Goal: Check status: Check status

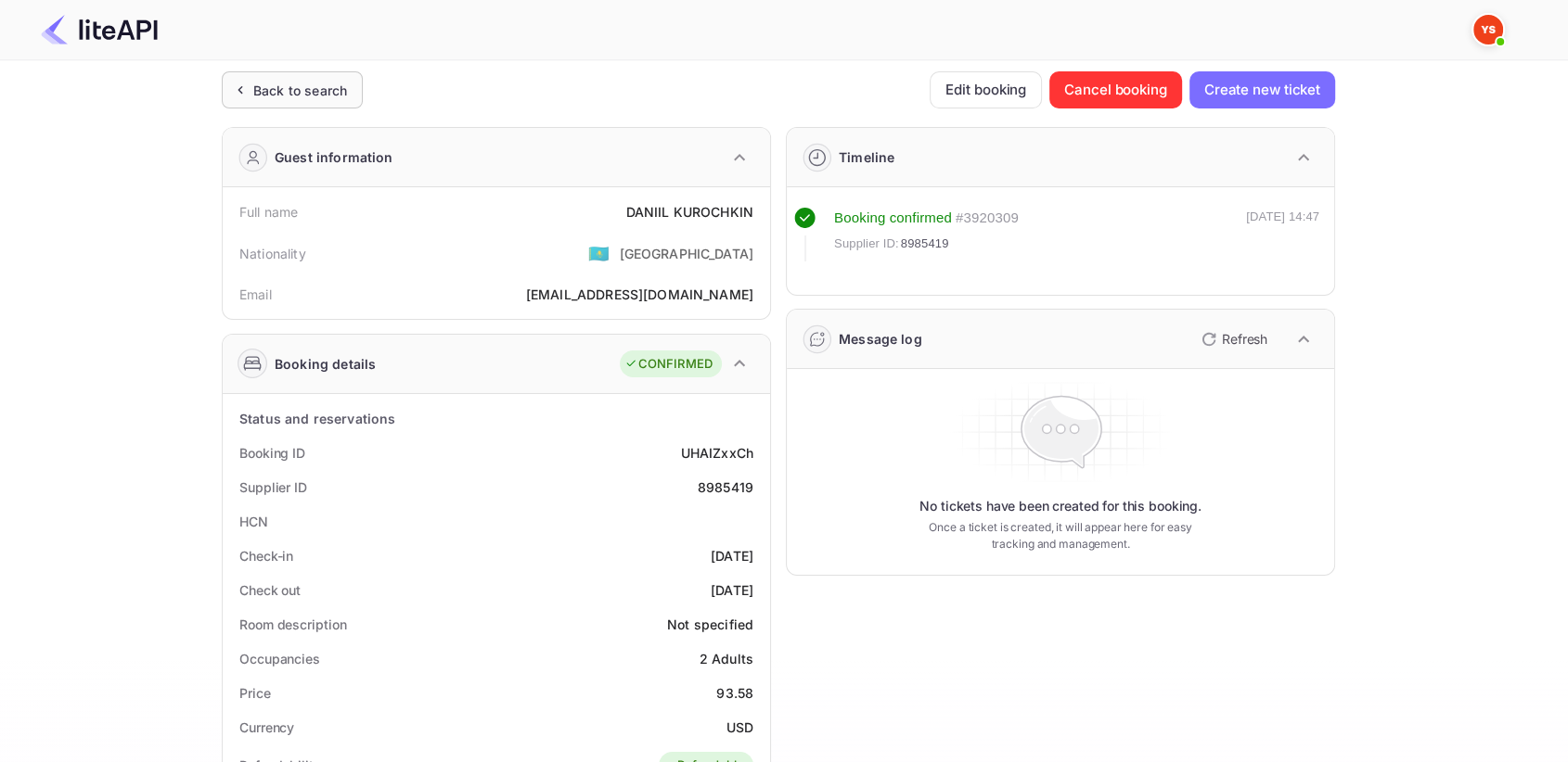
click at [276, 97] on div "Back to search" at bounding box center [300, 90] width 94 height 20
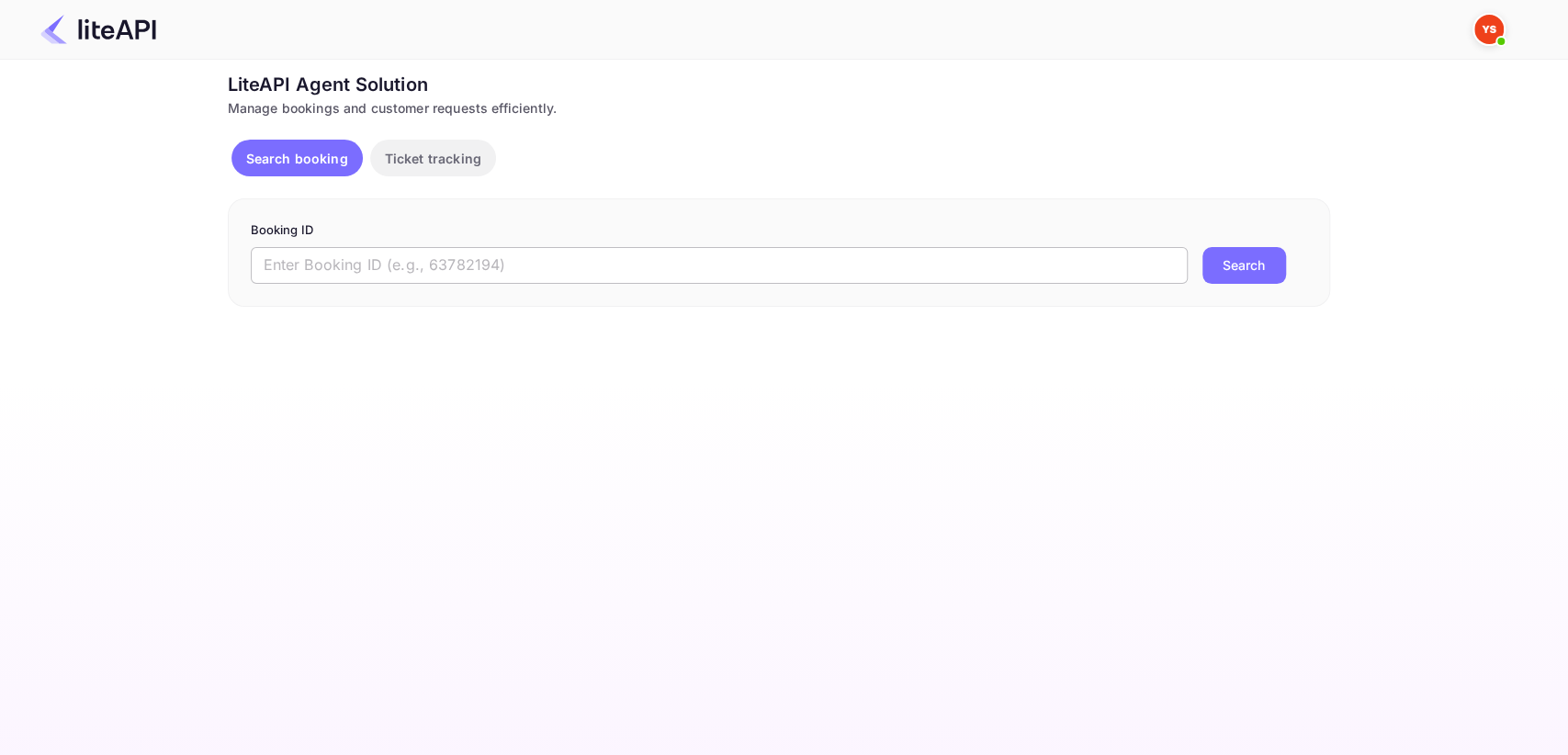
click at [522, 270] on input "text" at bounding box center [719, 266] width 937 height 37
paste input "8986640"
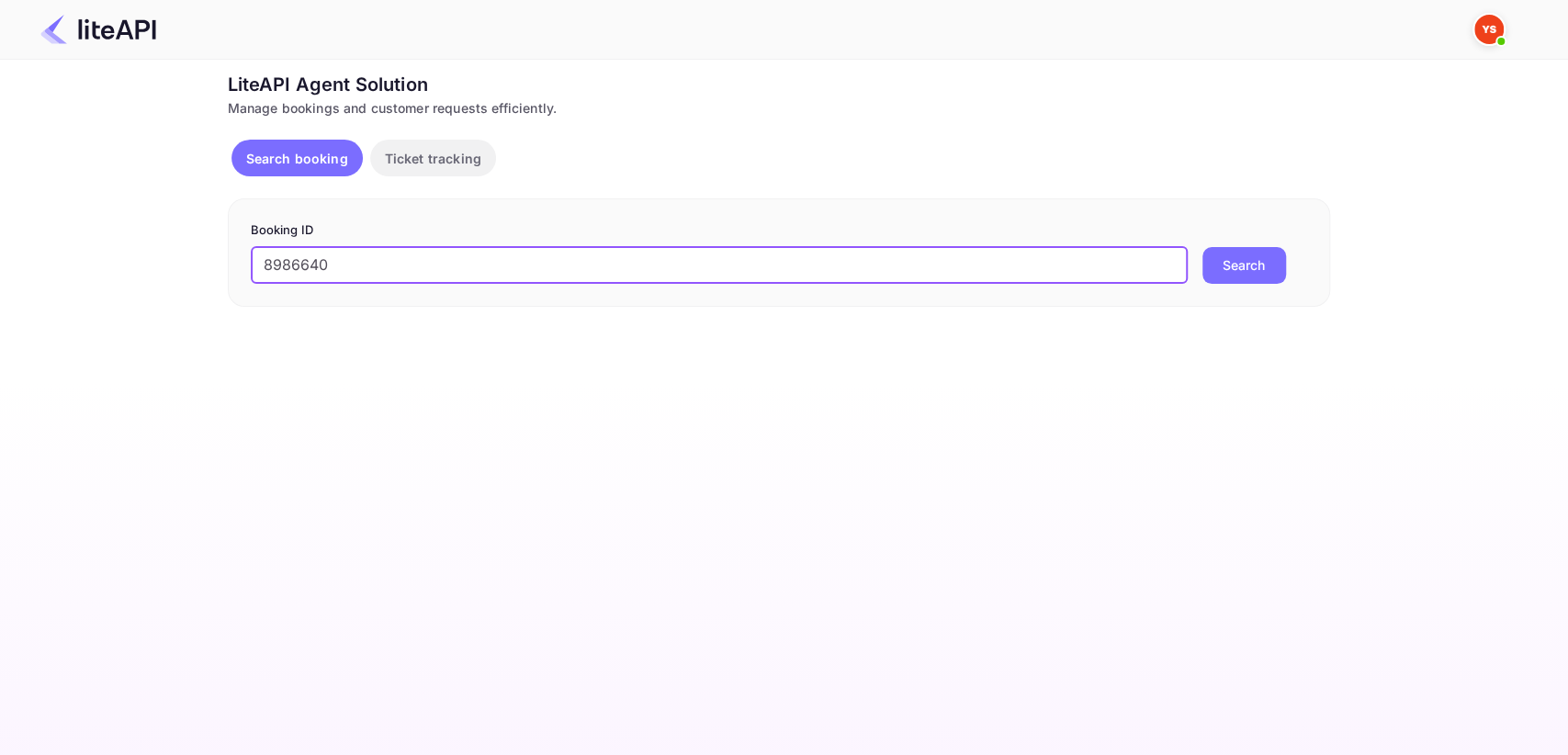
type input "8986640"
click at [1220, 263] on button "Search" at bounding box center [1244, 266] width 83 height 37
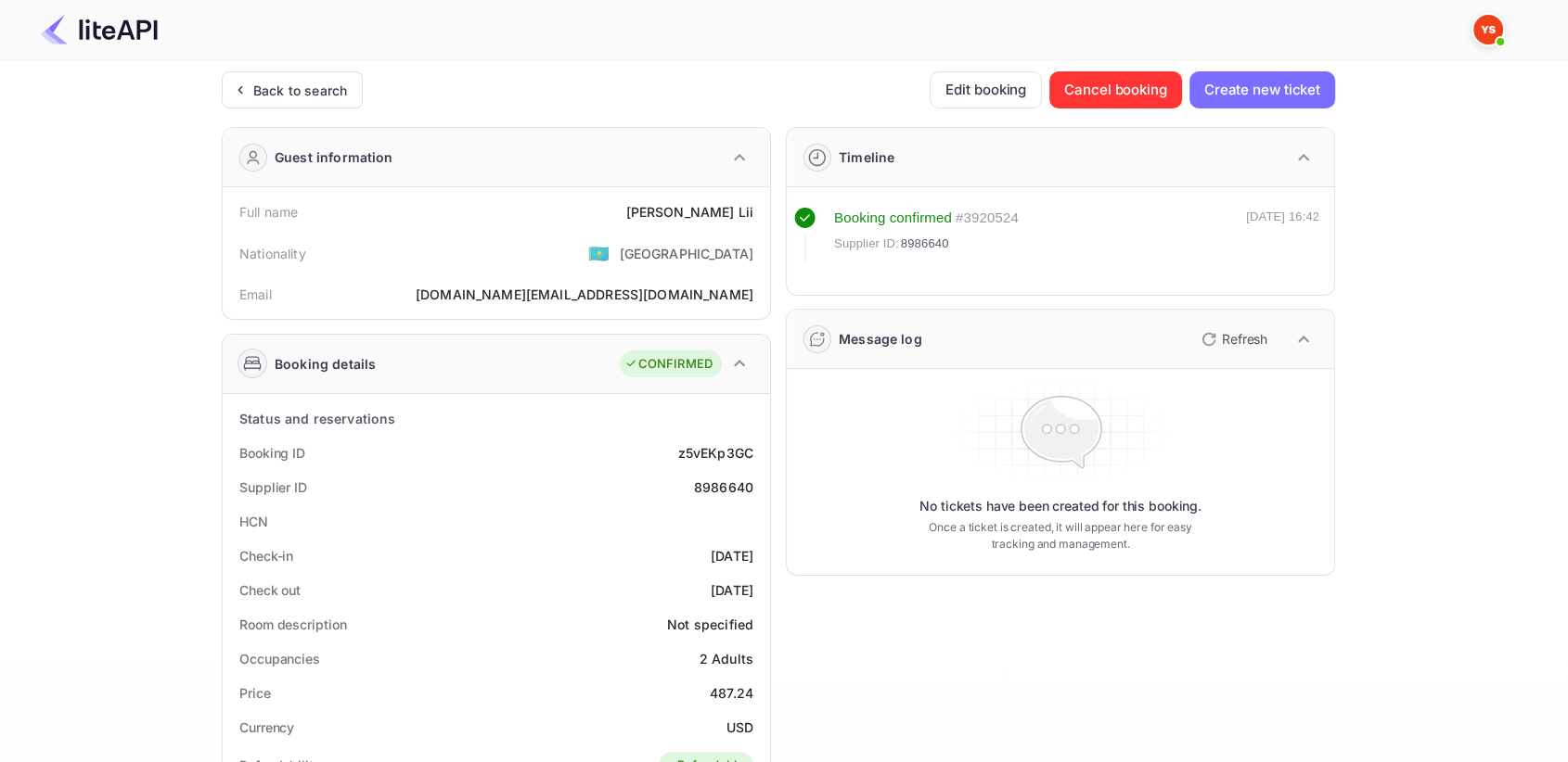
click at [714, 482] on div "8986640" at bounding box center [723, 487] width 60 height 20
copy div "8986640"
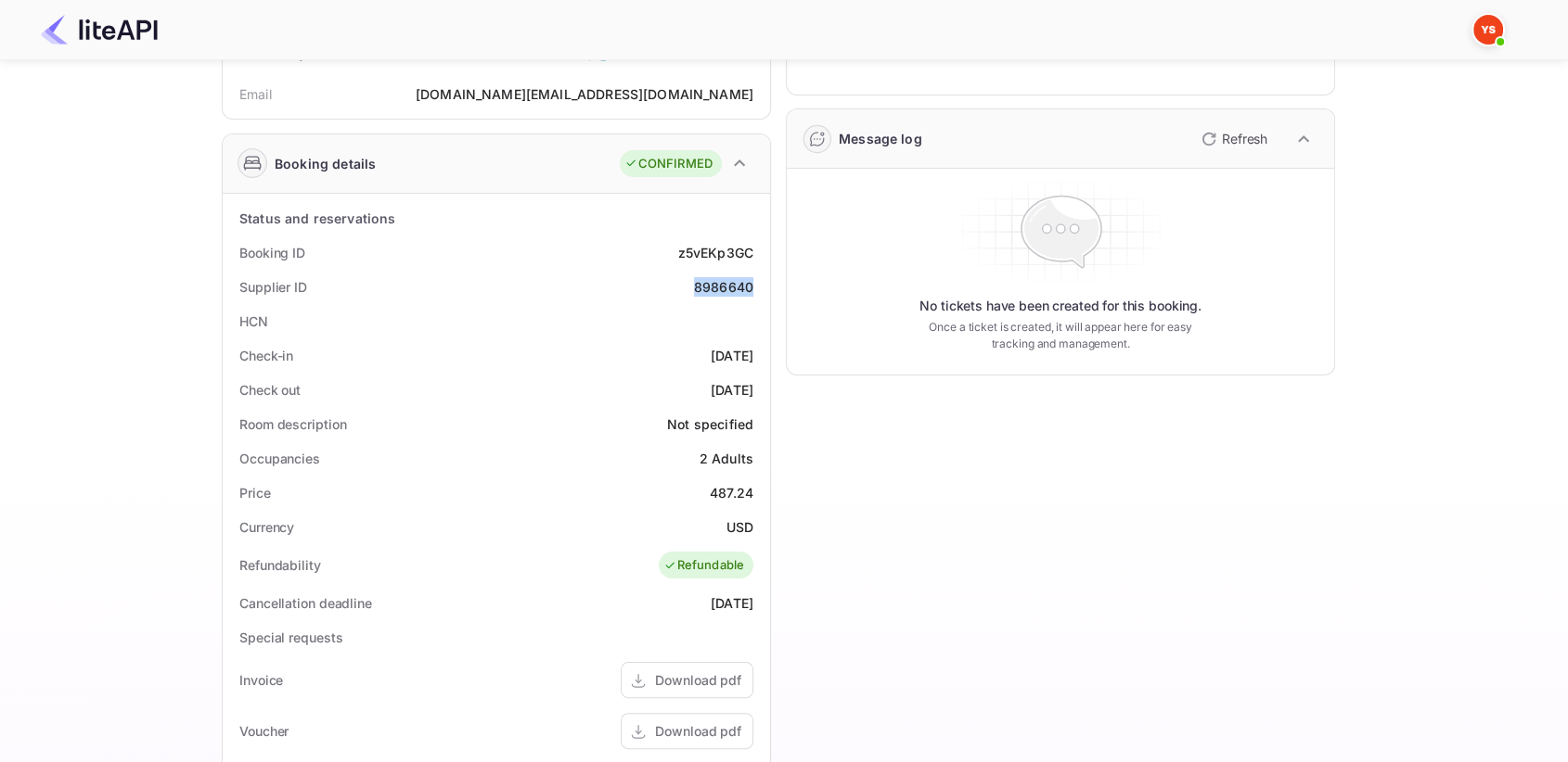
scroll to position [205, 0]
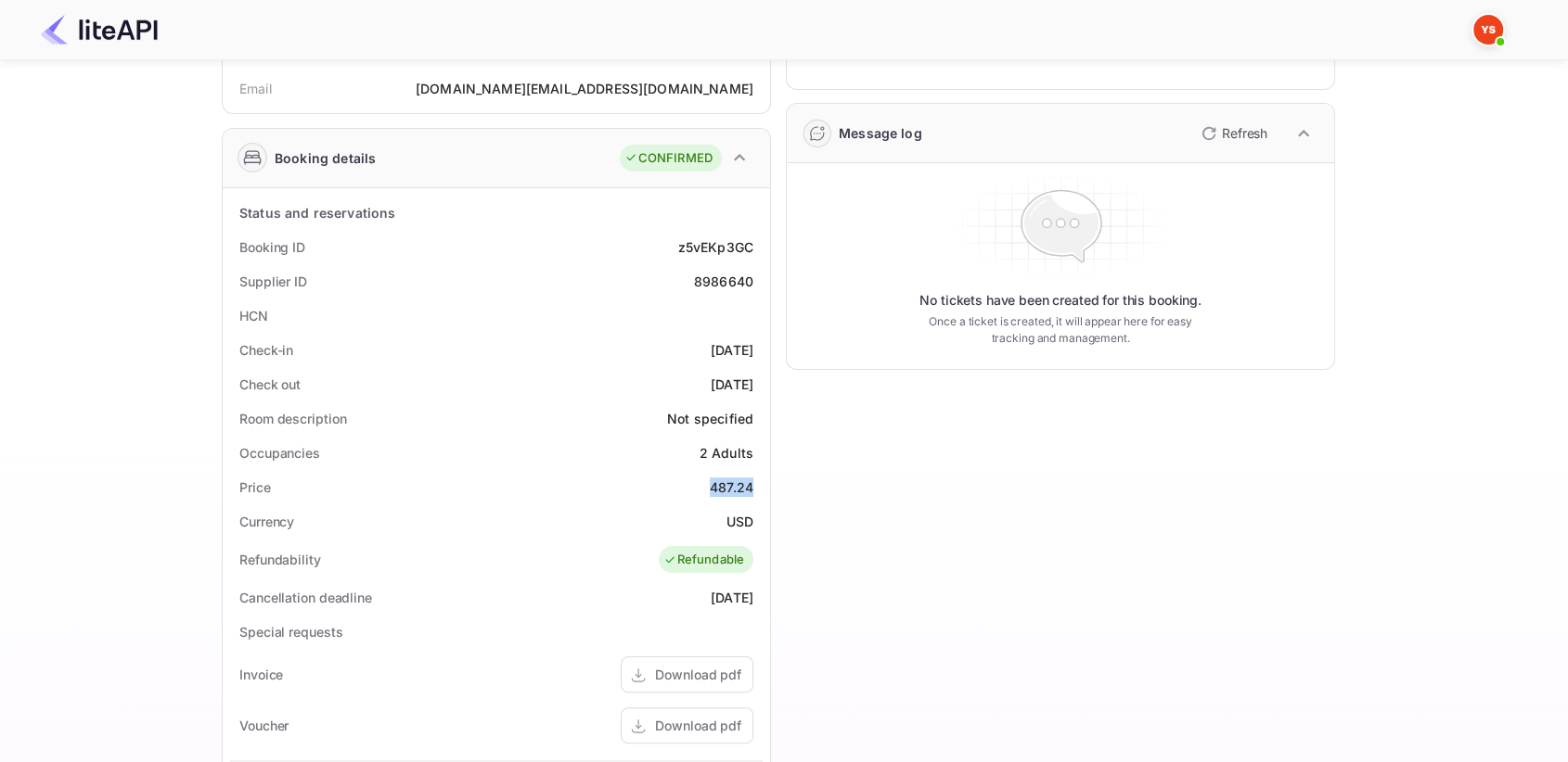
drag, startPoint x: 711, startPoint y: 483, endPoint x: 762, endPoint y: 478, distance: 51.2
click at [762, 478] on div "Status and reservations Booking ID z5vEKp3GC Supplier ID 8986640 HCN Check-in […" at bounding box center [496, 648] width 547 height 919
copy div "487.24"
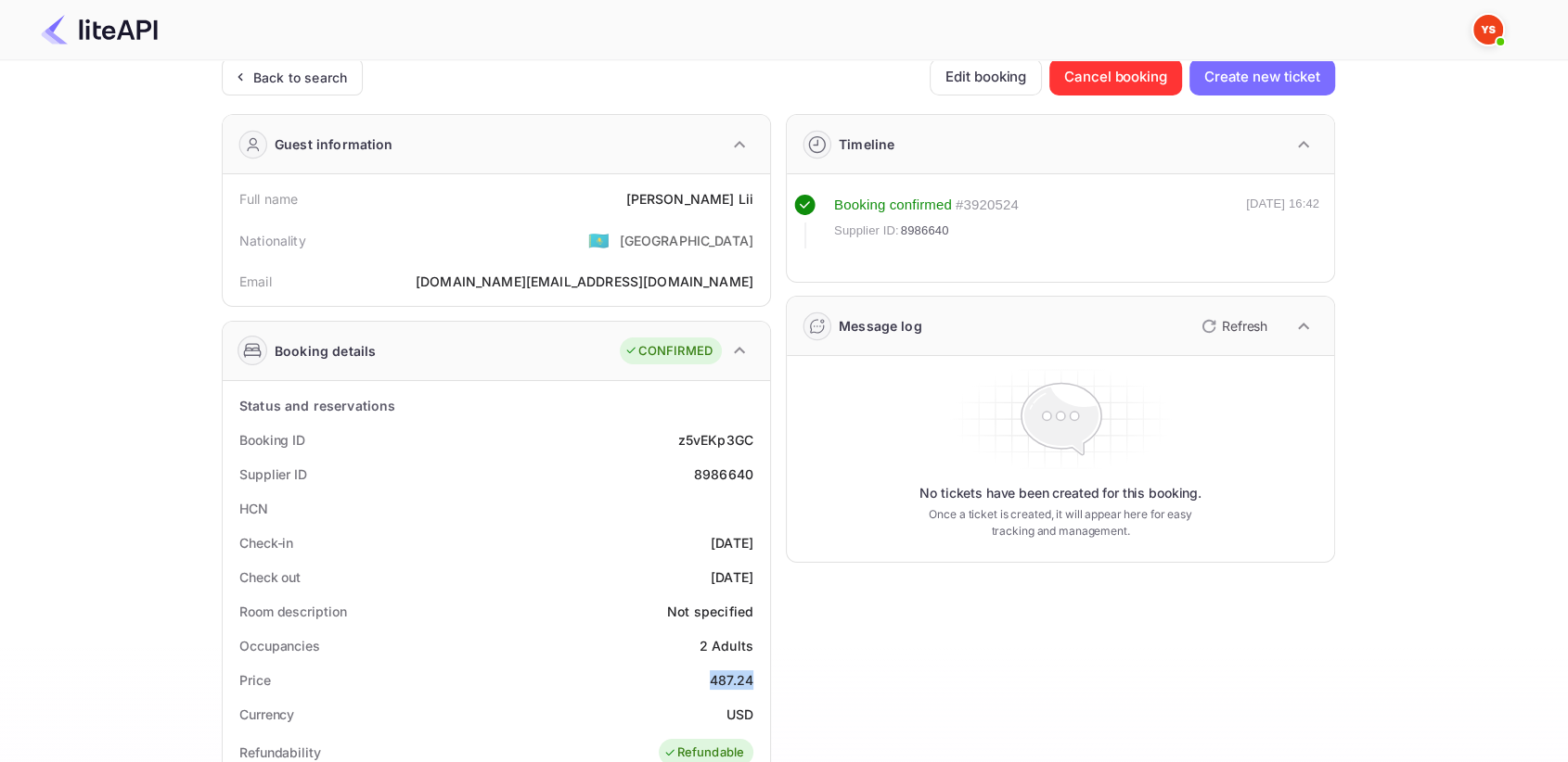
scroll to position [0, 0]
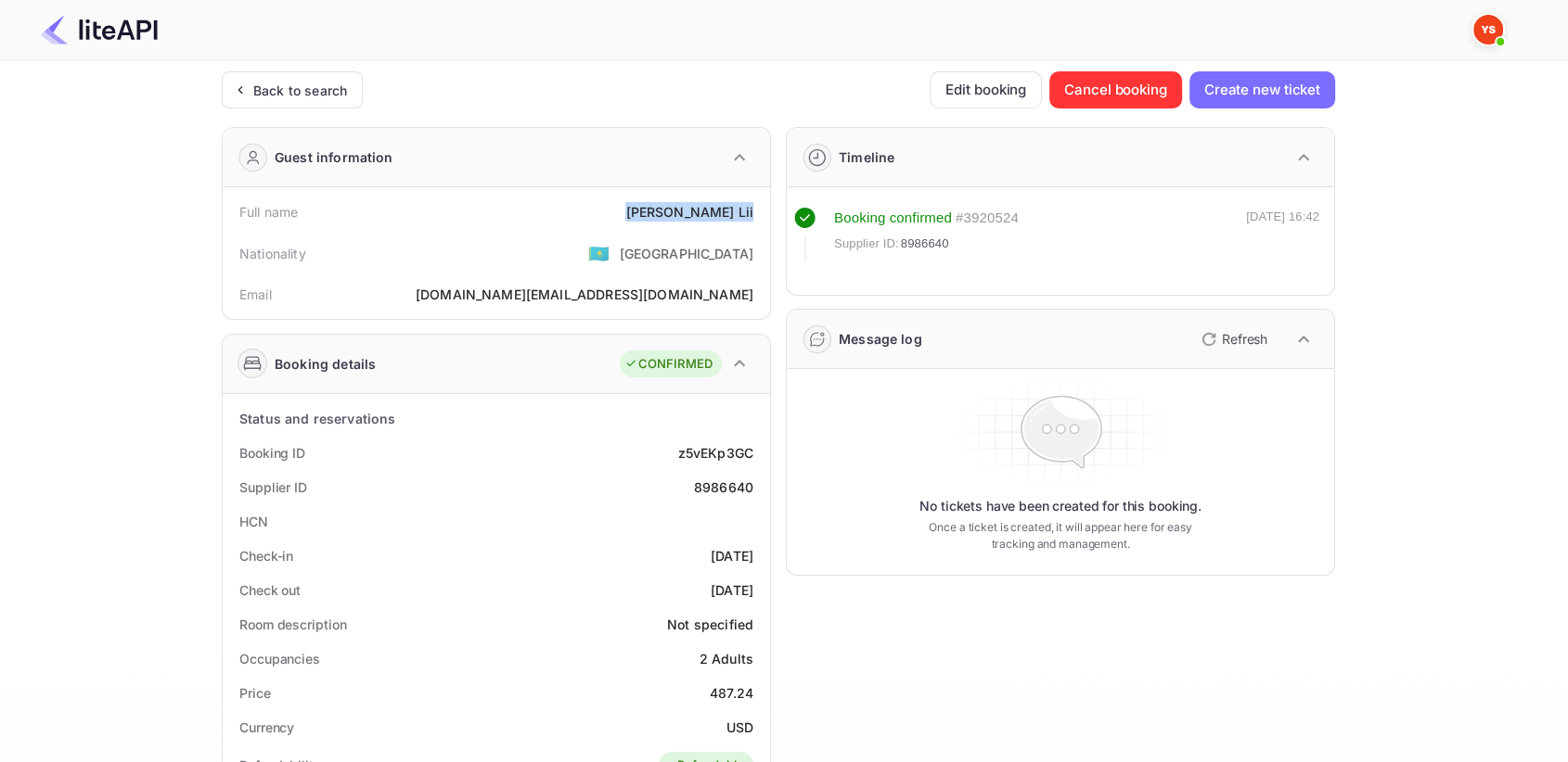
drag, startPoint x: 694, startPoint y: 204, endPoint x: 764, endPoint y: 203, distance: 70.0
click at [764, 203] on div "Full name [PERSON_NAME] Nationality 🇰🇿 [DEMOGRAPHIC_DATA] Email [PERSON_NAME][D…" at bounding box center [496, 253] width 547 height 132
copy div "[PERSON_NAME]"
click at [319, 89] on div "Back to search" at bounding box center [300, 90] width 94 height 20
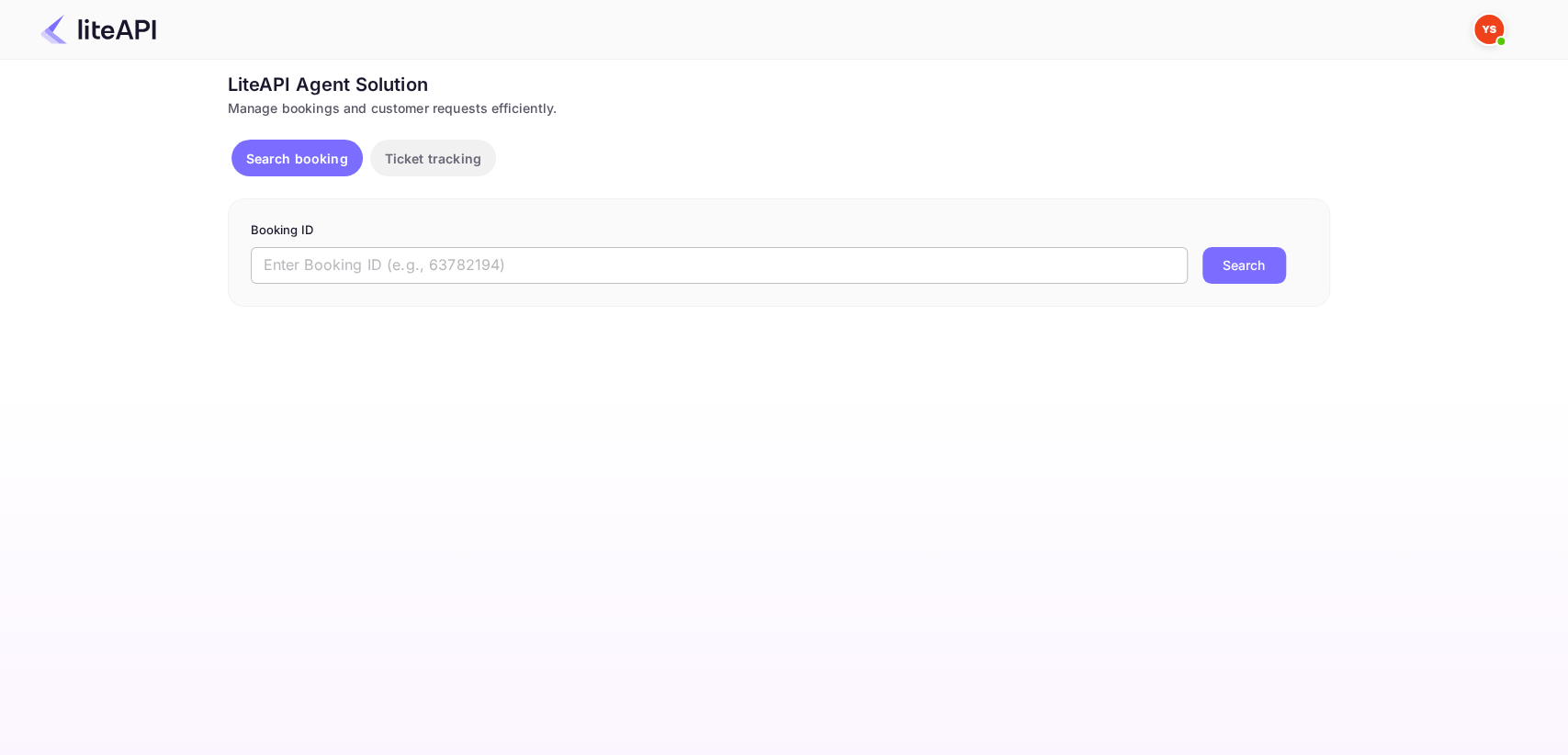
click at [398, 268] on input "text" at bounding box center [719, 266] width 937 height 37
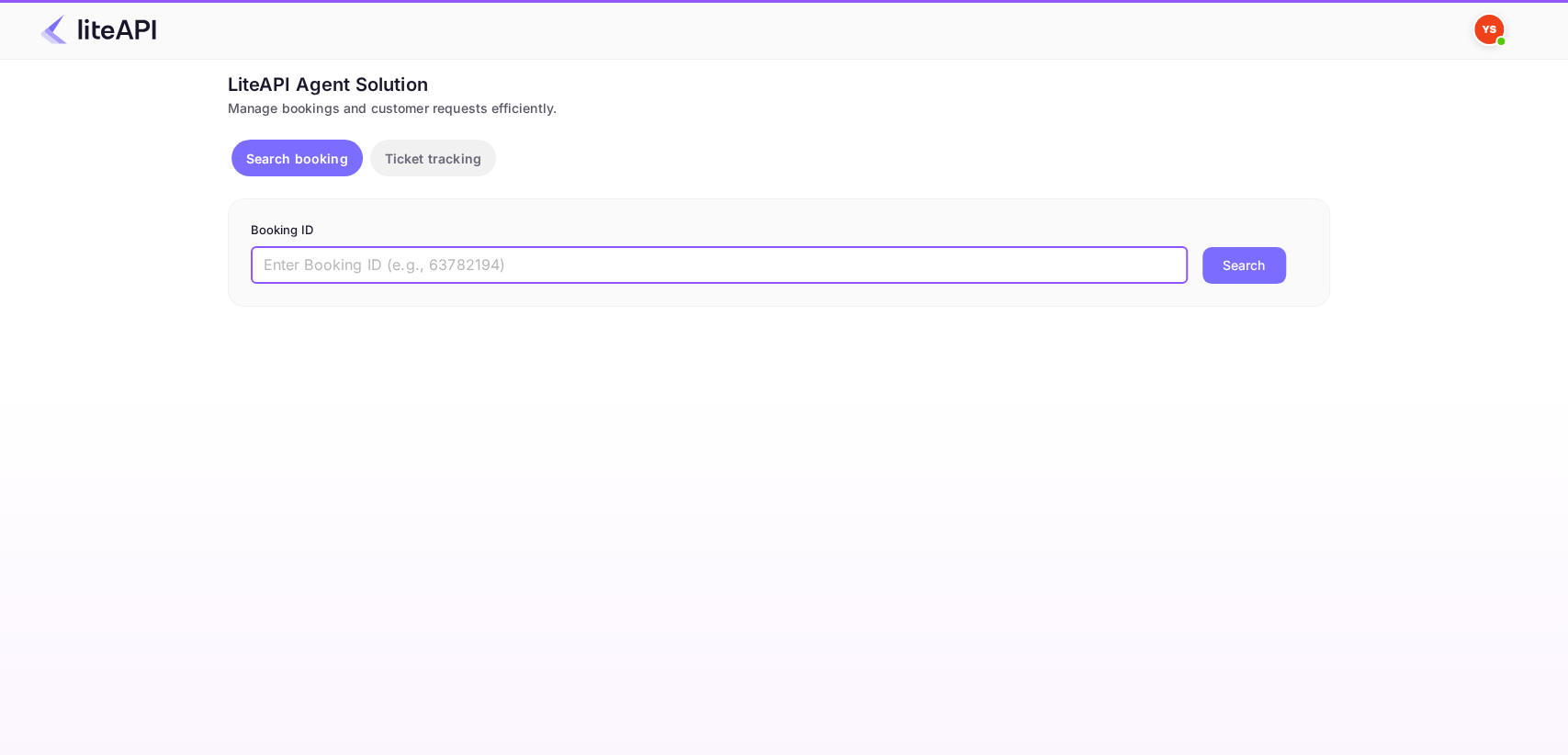
paste input "8768955"
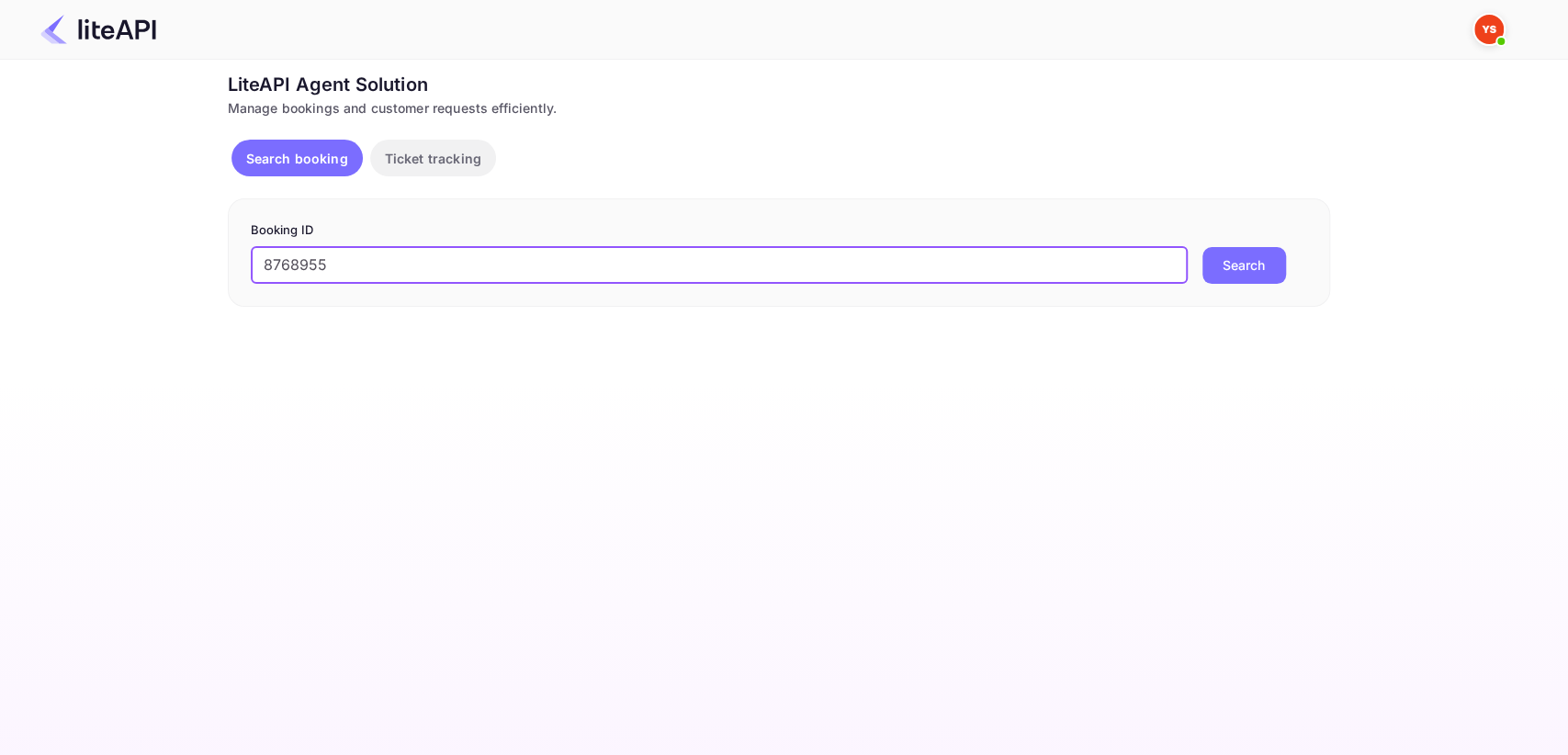
type input "8768955"
click at [1231, 267] on button "Search" at bounding box center [1244, 266] width 83 height 37
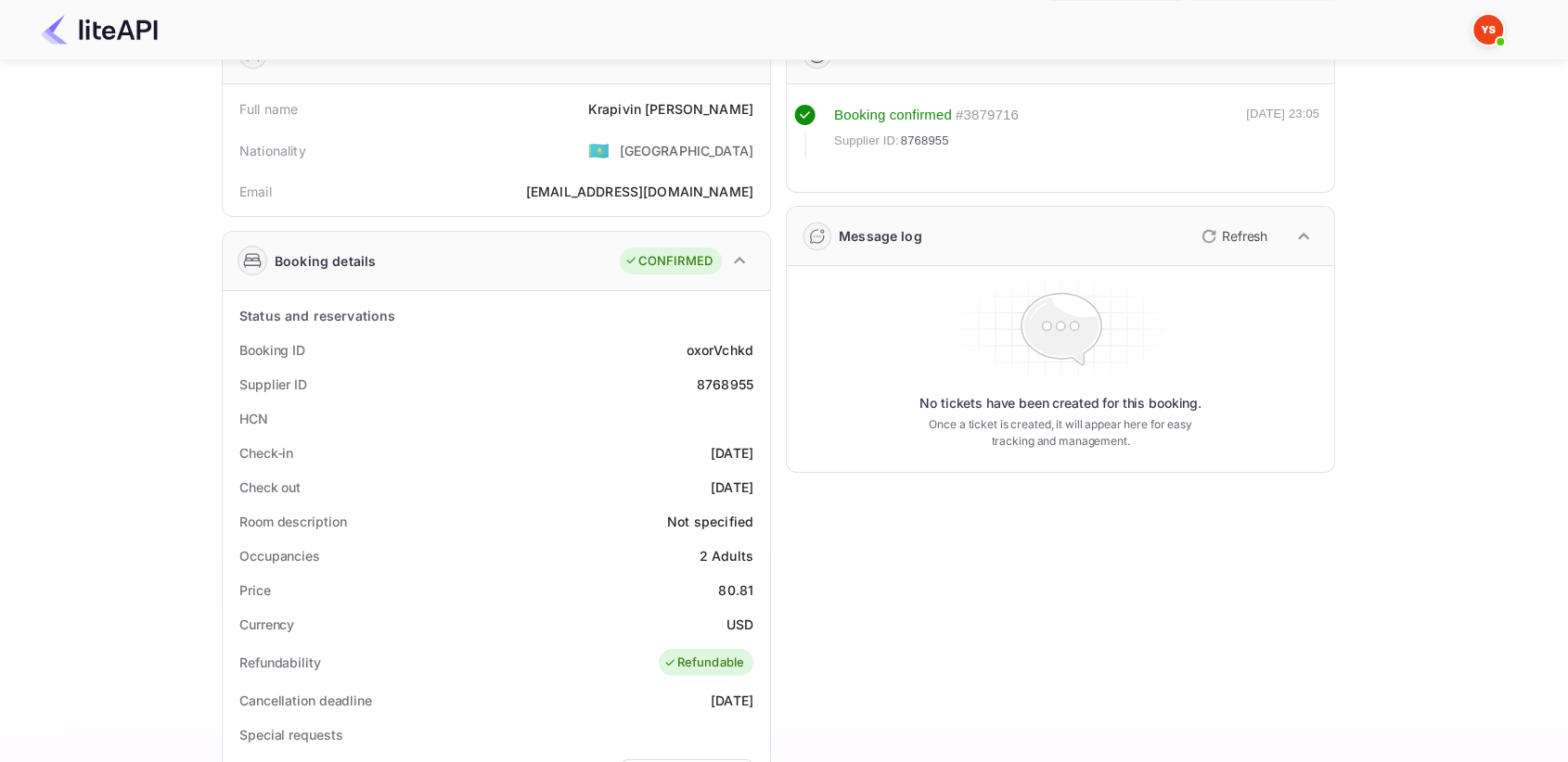
scroll to position [205, 0]
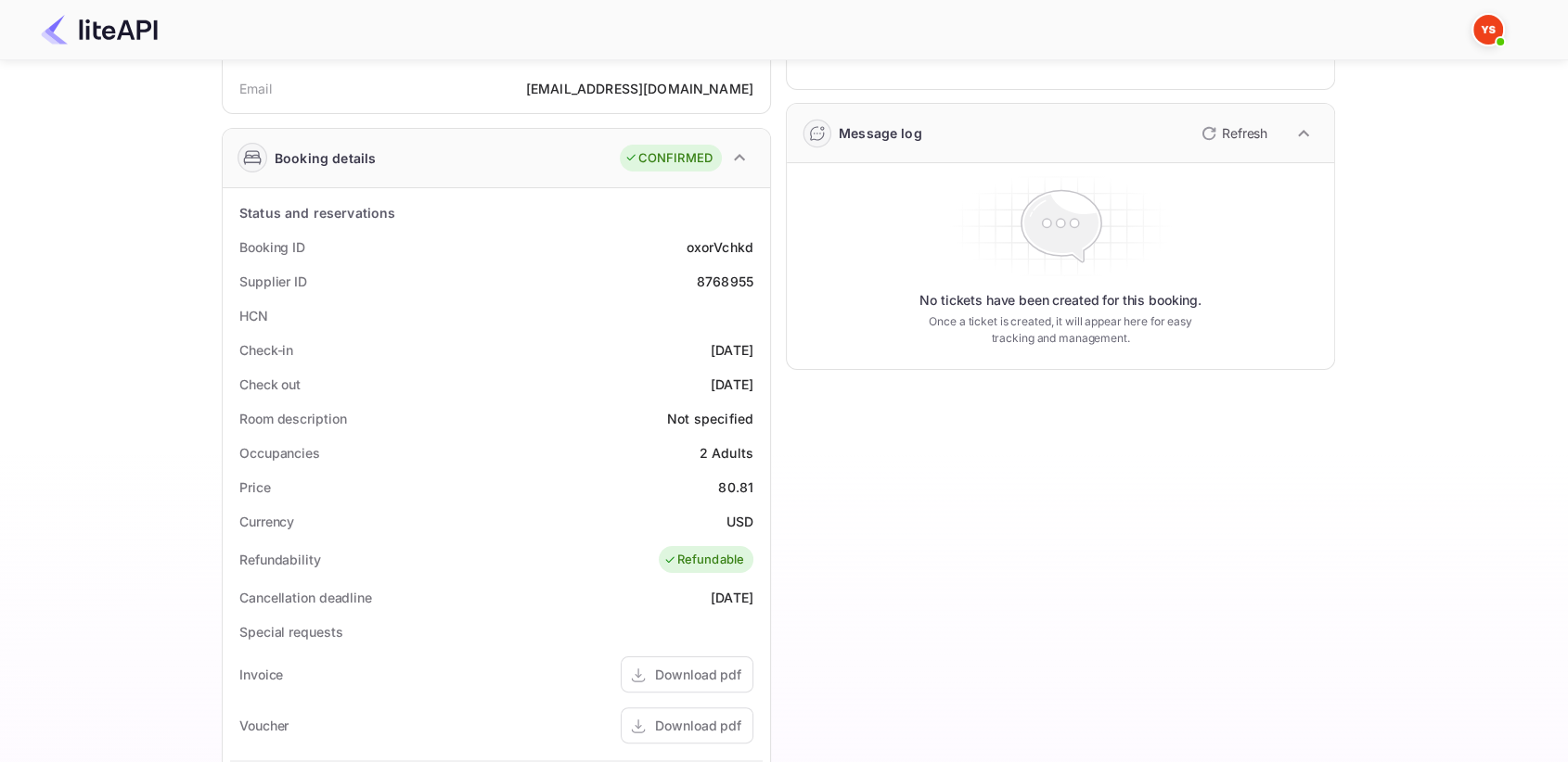
click at [714, 282] on div "8768955" at bounding box center [725, 282] width 57 height 20
copy div "8768955"
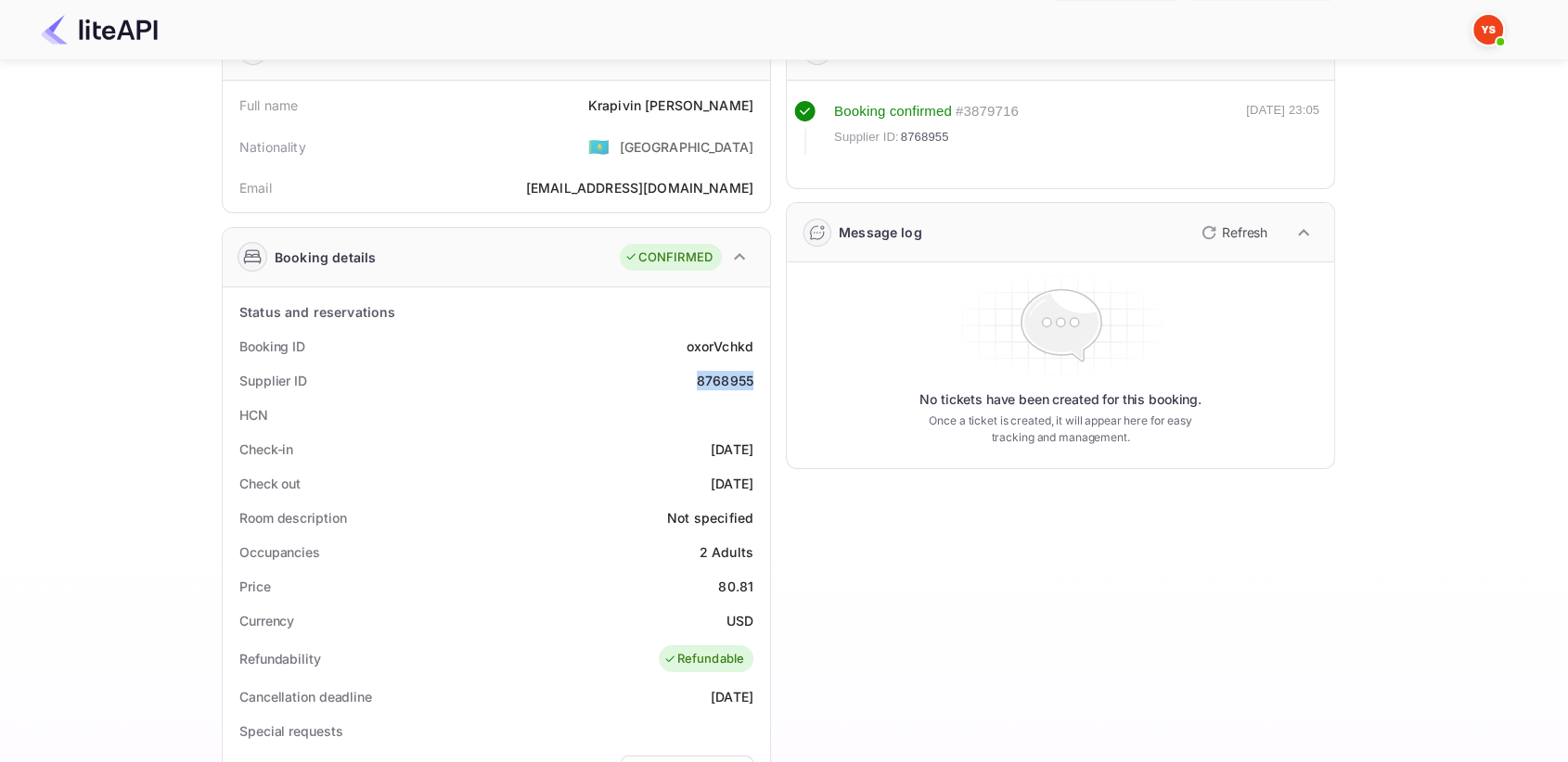
scroll to position [0, 0]
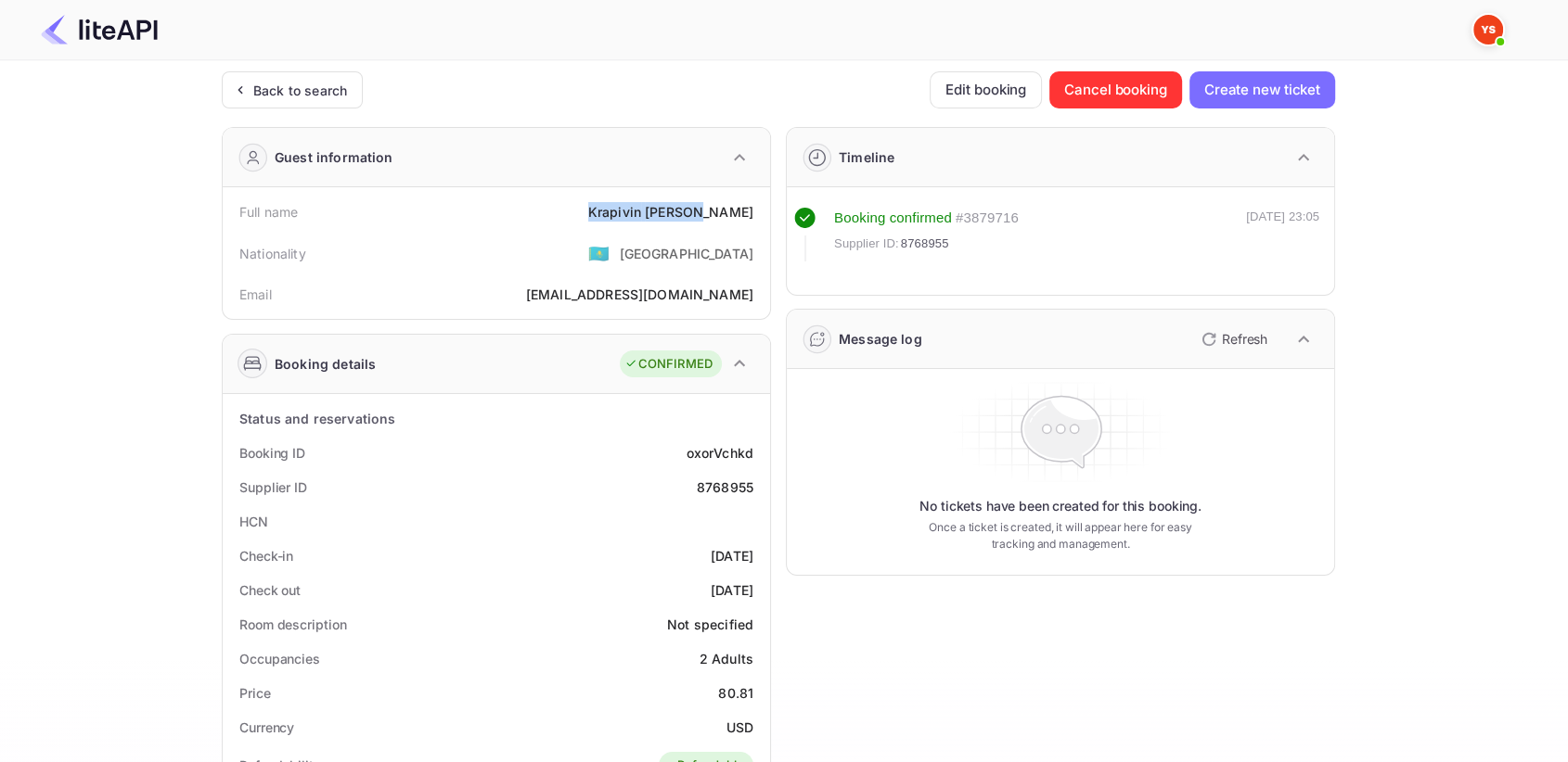
drag, startPoint x: 641, startPoint y: 219, endPoint x: 760, endPoint y: 213, distance: 119.2
click at [760, 213] on div "Full name [PERSON_NAME]" at bounding box center [496, 211] width 532 height 34
copy div "[PERSON_NAME]"
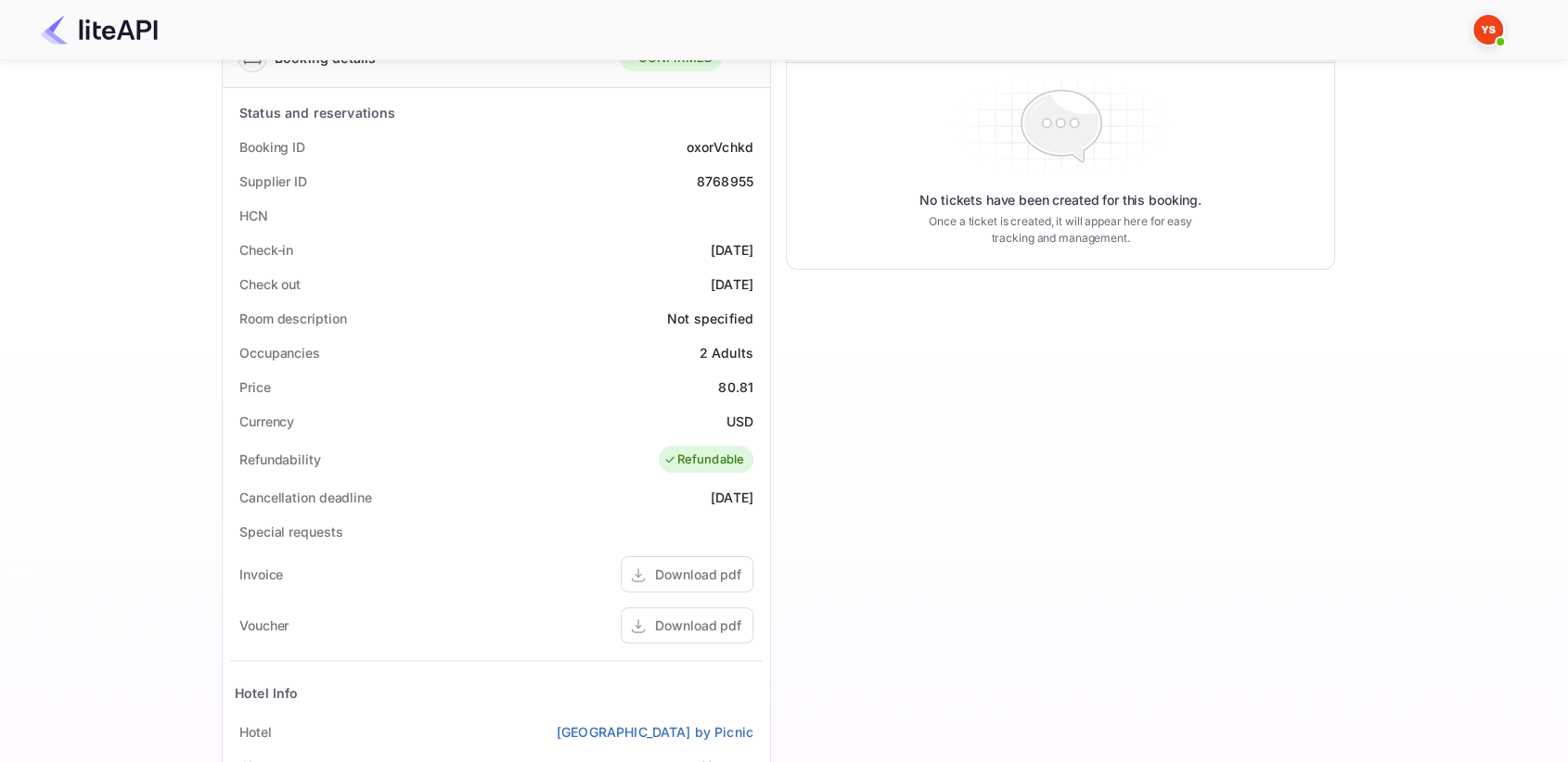
scroll to position [309, 0]
drag, startPoint x: 720, startPoint y: 379, endPoint x: 768, endPoint y: 379, distance: 48.0
click at [768, 379] on div "Status and reservations Booking ID oxorVchkd Supplier ID 8768955 HCN Check-in […" at bounding box center [496, 545] width 547 height 919
copy div "80.81"
